Goal: Information Seeking & Learning: Learn about a topic

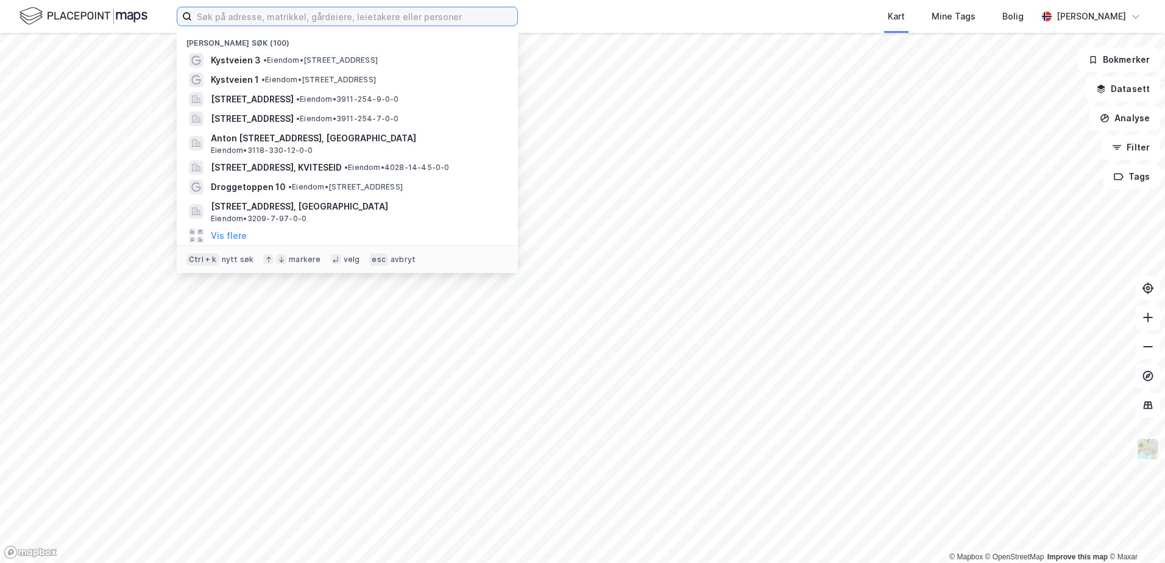
click at [199, 17] on input at bounding box center [354, 16] width 325 height 18
click at [199, 19] on input at bounding box center [354, 16] width 325 height 18
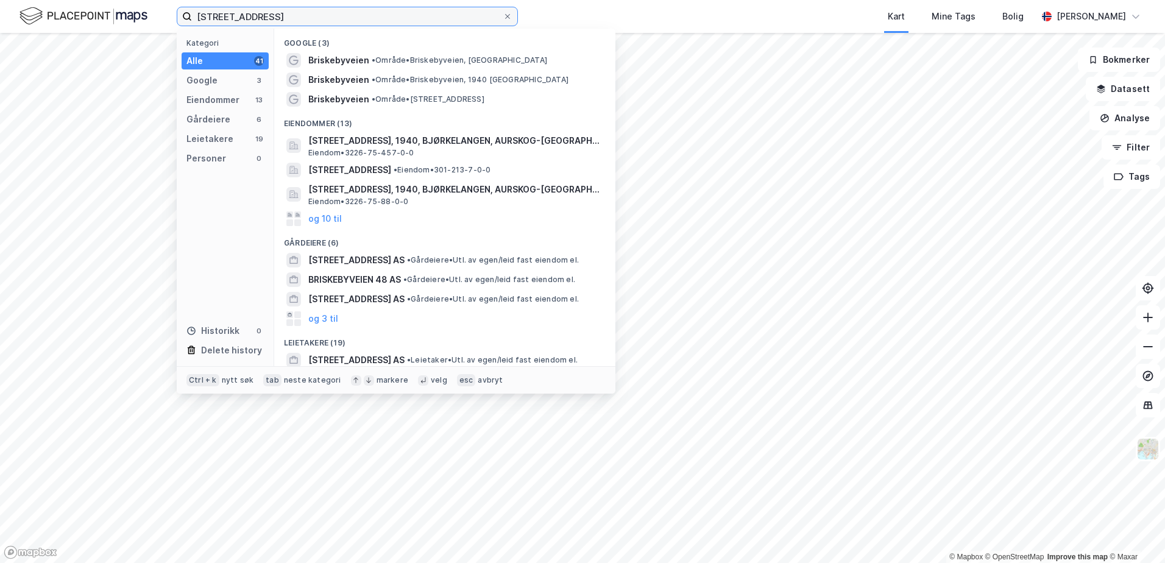
type input "[STREET_ADDRESS]"
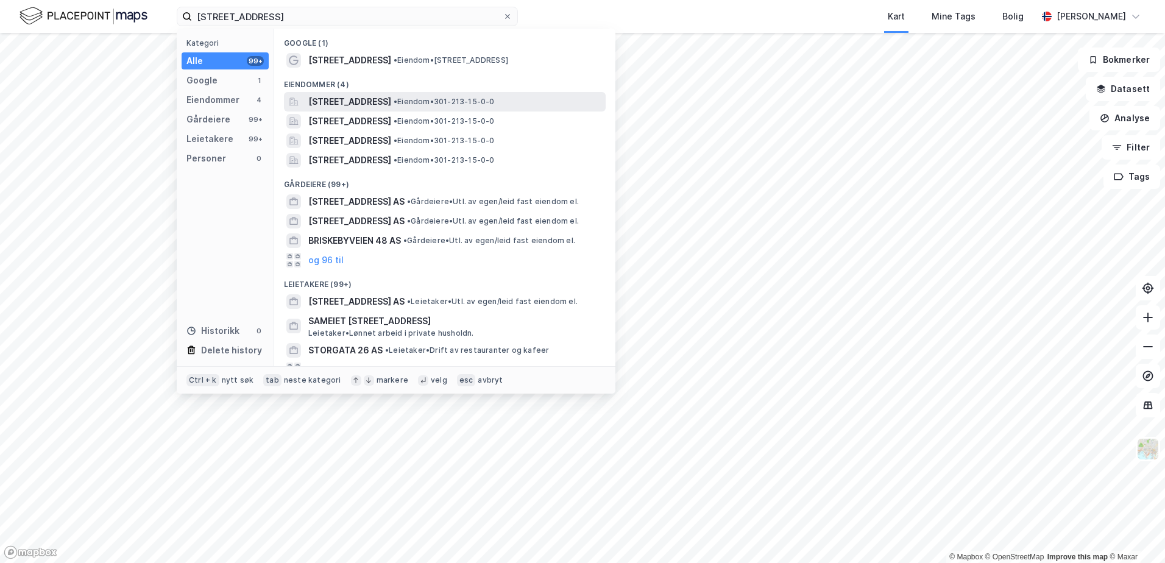
click at [344, 100] on span "[STREET_ADDRESS]" at bounding box center [349, 101] width 83 height 15
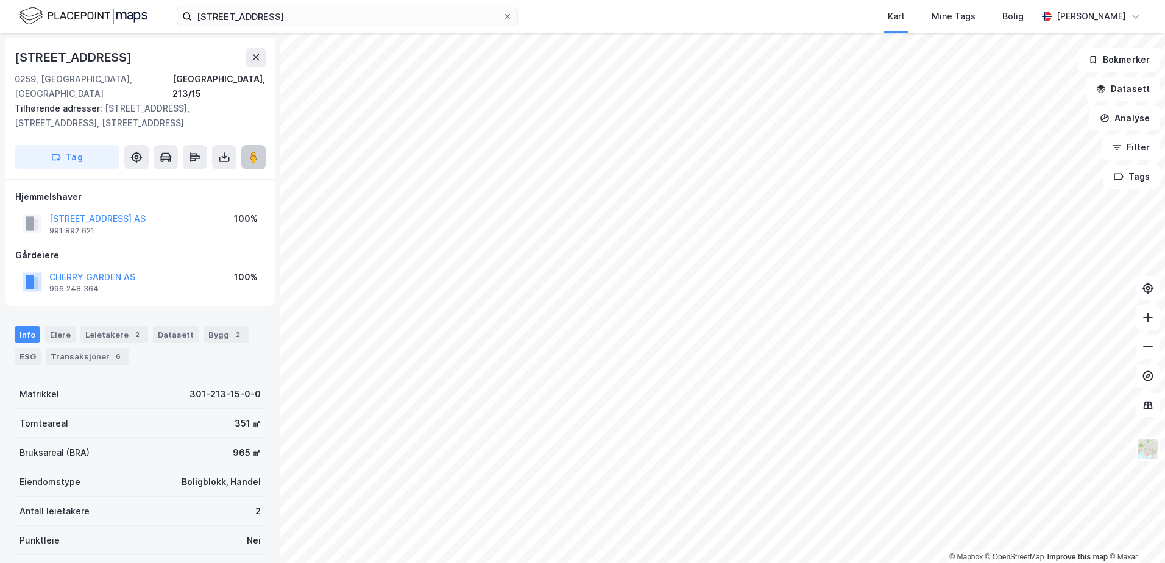
click at [246, 148] on button at bounding box center [253, 157] width 24 height 24
